Goal: Task Accomplishment & Management: Complete application form

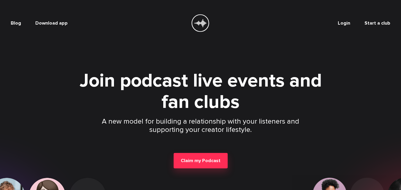
click at [347, 24] on span "Login" at bounding box center [343, 23] width 12 height 6
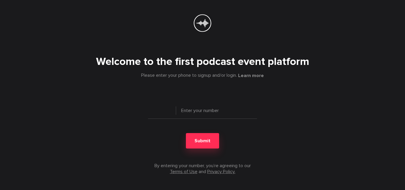
type input "+ 1"
click at [197, 113] on input "tel" at bounding box center [202, 113] width 109 height 12
click at [198, 113] on input "tel" at bounding box center [202, 113] width 109 height 12
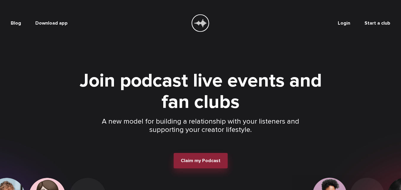
click at [195, 162] on span "Claim my Podcast" at bounding box center [201, 161] width 40 height 6
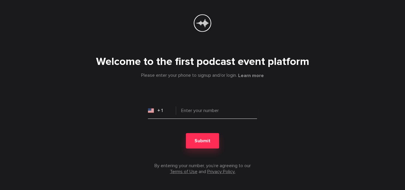
click at [192, 112] on input "tel" at bounding box center [202, 113] width 109 height 12
paste input "[PHONE_NUMBER]"
type input "[PHONE_NUMBER]"
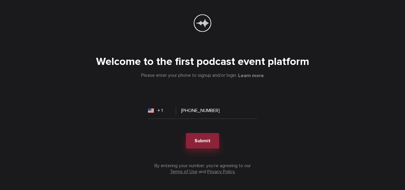
click at [203, 143] on span "Submit" at bounding box center [203, 141] width 16 height 6
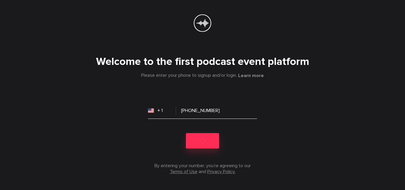
click at [222, 112] on input "[PHONE_NUMBER]" at bounding box center [202, 113] width 109 height 12
click at [202, 115] on input "tel" at bounding box center [202, 113] width 109 height 12
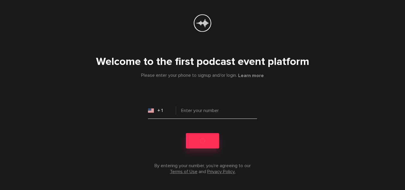
paste input "[PHONE_NUMBER]"
type input "[PHONE_NUMBER]"
click at [203, 23] on icon at bounding box center [202, 23] width 12 height 8
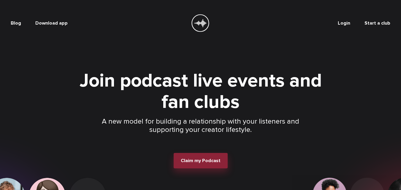
click at [201, 160] on span "Claim my Podcast" at bounding box center [201, 161] width 40 height 6
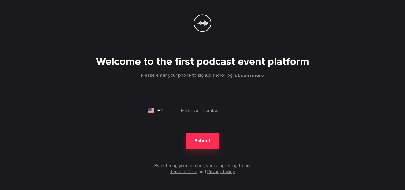
click at [207, 112] on input "tel" at bounding box center [202, 113] width 109 height 12
paste input "[PHONE_NUMBER]"
type input "[PHONE_NUMBER]"
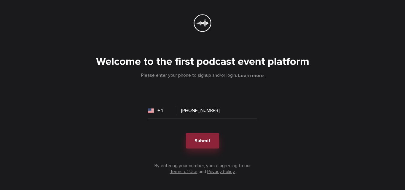
click at [201, 143] on span "Submit" at bounding box center [203, 141] width 16 height 6
